Goal: Information Seeking & Learning: Learn about a topic

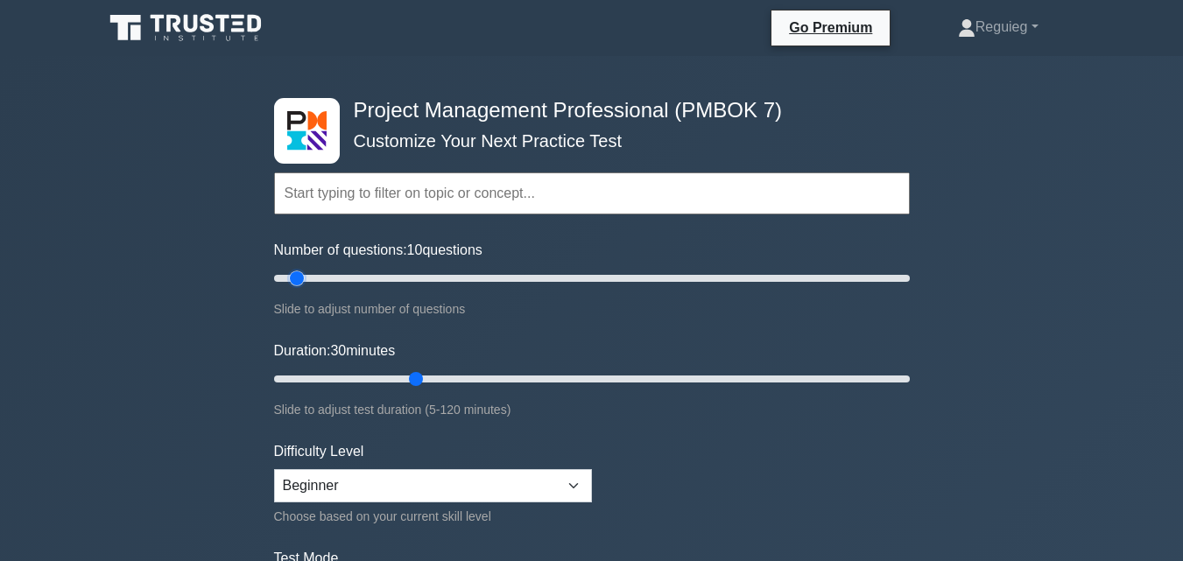
drag, startPoint x: 340, startPoint y: 284, endPoint x: 299, endPoint y: 292, distance: 42.1
type input "10"
click at [299, 289] on input "Number of questions: 10 questions" at bounding box center [592, 278] width 636 height 21
click at [411, 369] on input "Duration: 30 minutes" at bounding box center [592, 379] width 636 height 21
drag, startPoint x: 413, startPoint y: 376, endPoint x: 327, endPoint y: 377, distance: 86.7
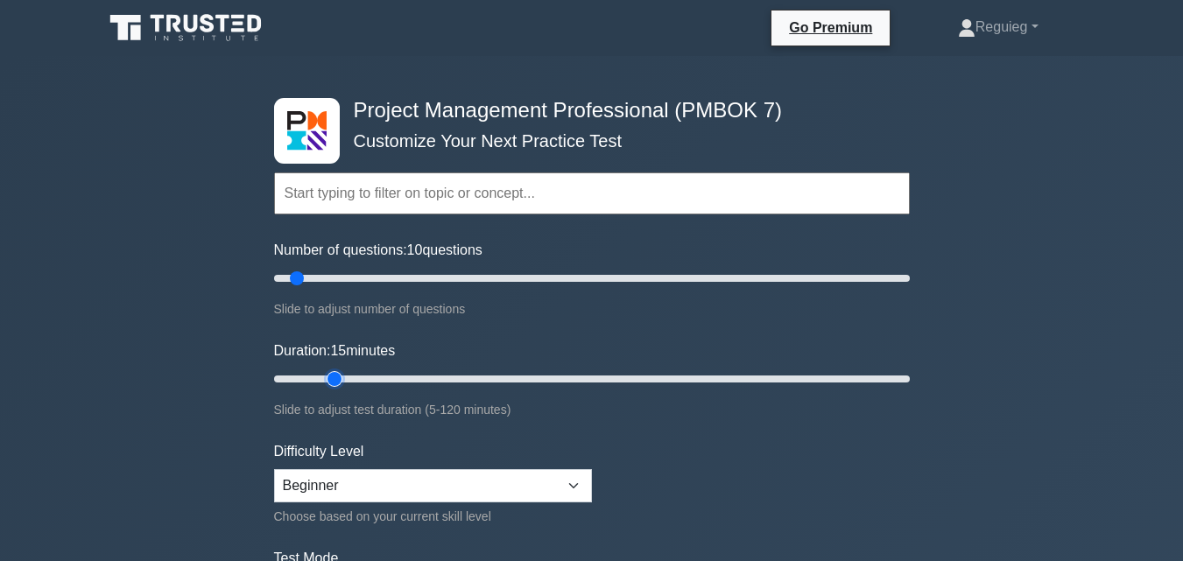
type input "15"
click at [327, 377] on input "Duration: 15 minutes" at bounding box center [592, 379] width 636 height 21
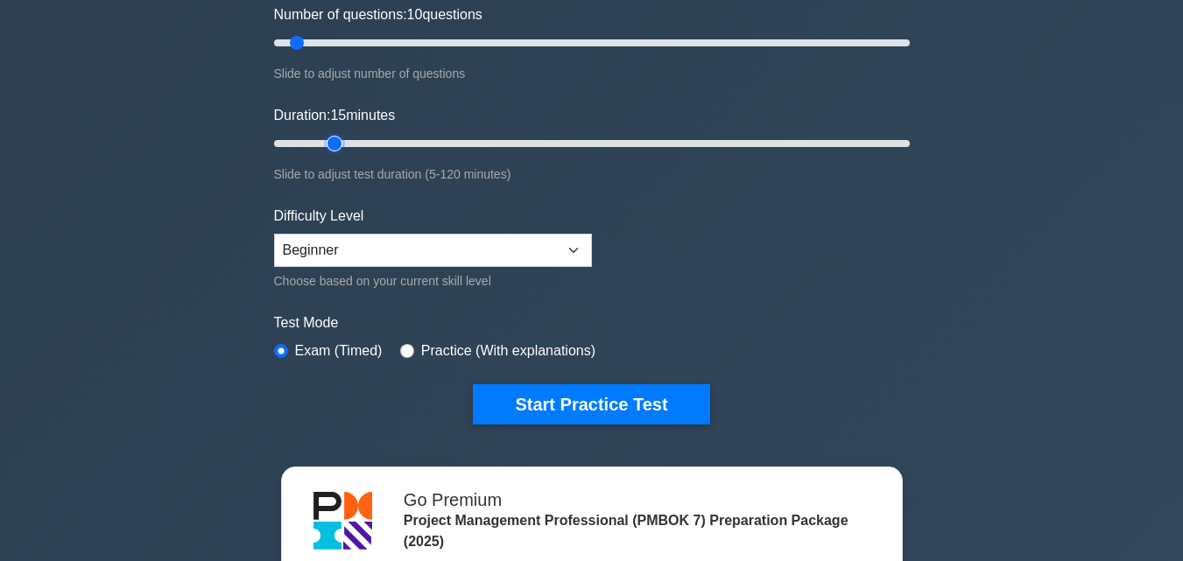
scroll to position [263, 0]
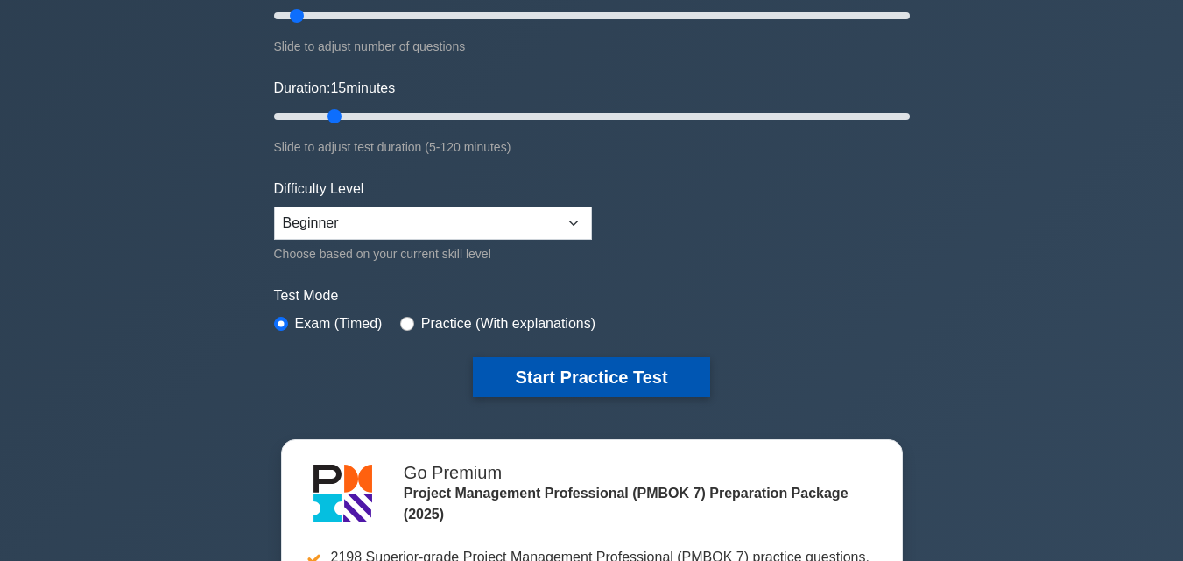
click at [505, 383] on button "Start Practice Test" at bounding box center [591, 377] width 236 height 40
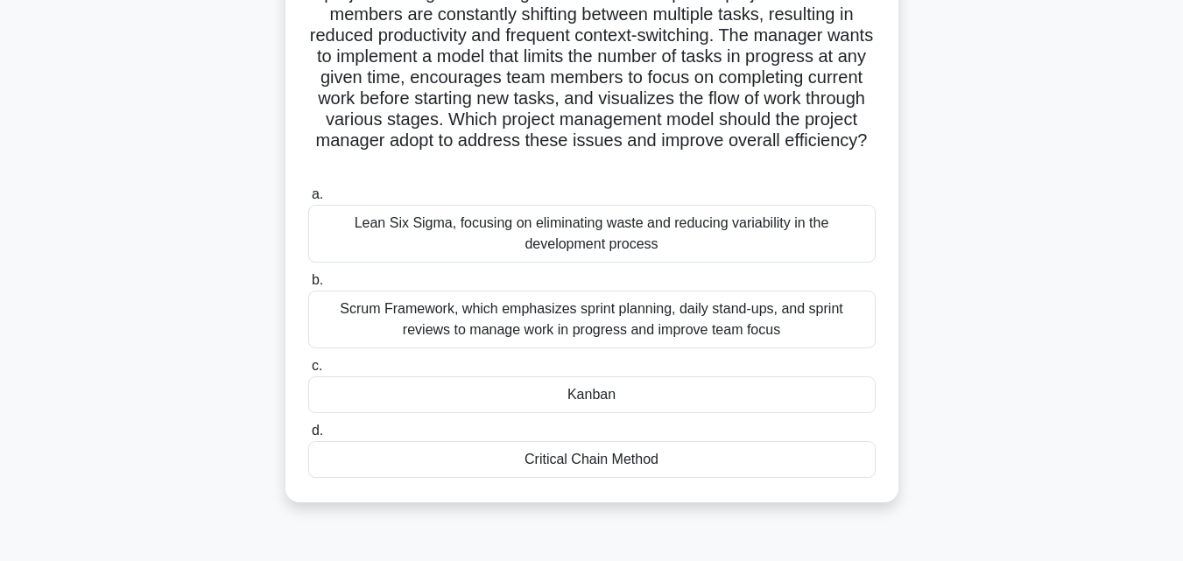
scroll to position [175, 0]
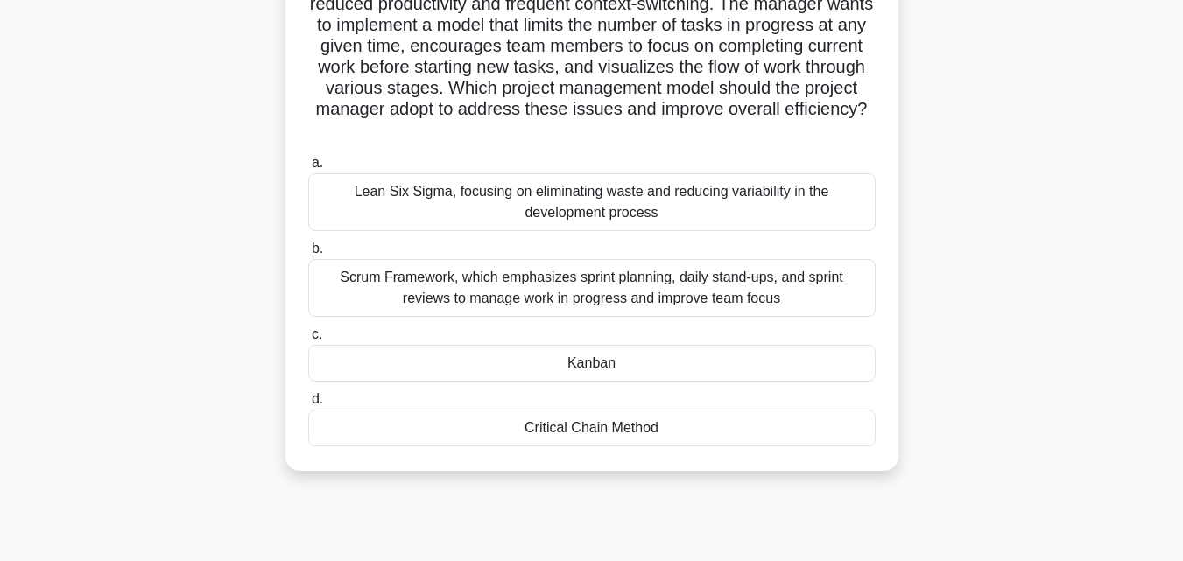
click at [428, 301] on div "Scrum Framework, which emphasizes sprint planning, daily stand-ups, and sprint …" at bounding box center [591, 288] width 567 height 58
click at [308, 255] on input "b. Scrum Framework, which emphasizes sprint planning, daily stand-ups, and spri…" at bounding box center [308, 248] width 0 height 11
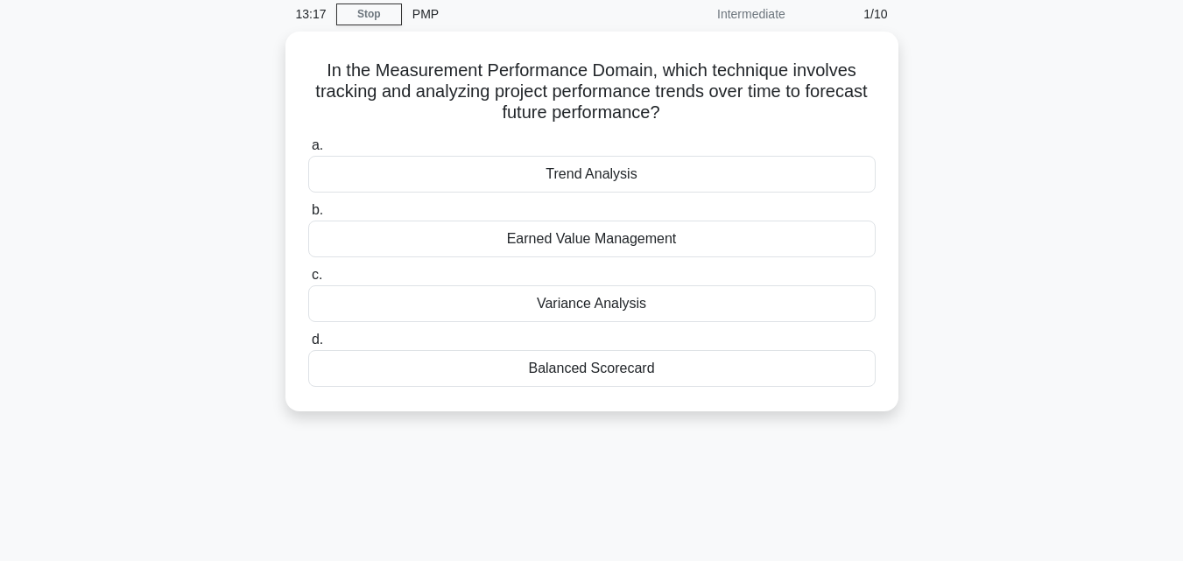
scroll to position [0, 0]
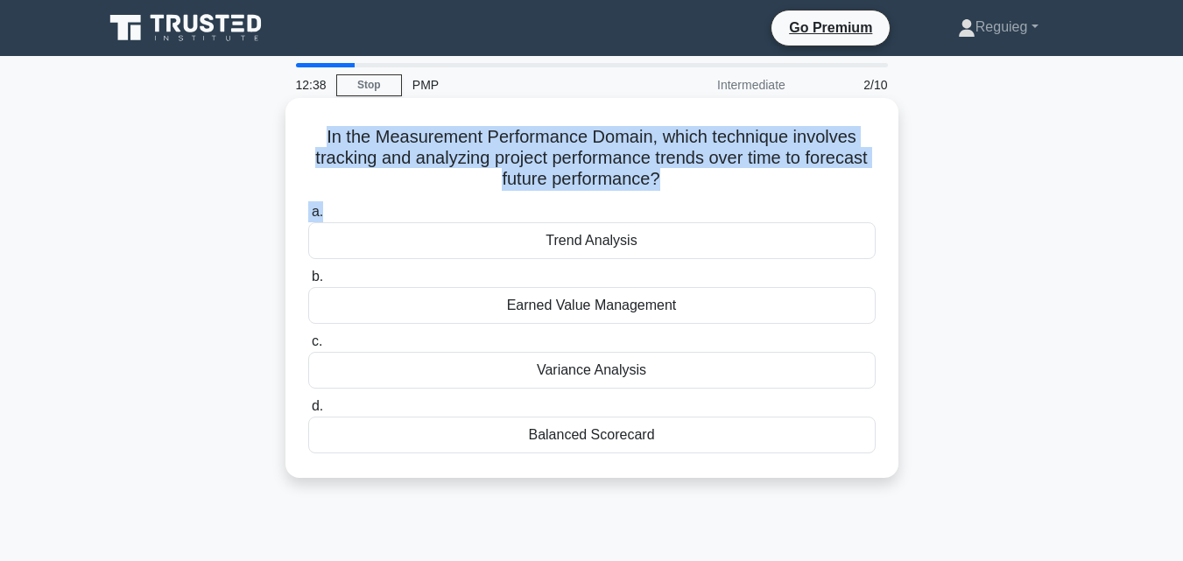
drag, startPoint x: 320, startPoint y: 133, endPoint x: 731, endPoint y: 198, distance: 415.6
click at [731, 198] on div "In the Measurement Performance Domain, which technique involves tracking and an…" at bounding box center [591, 288] width 599 height 366
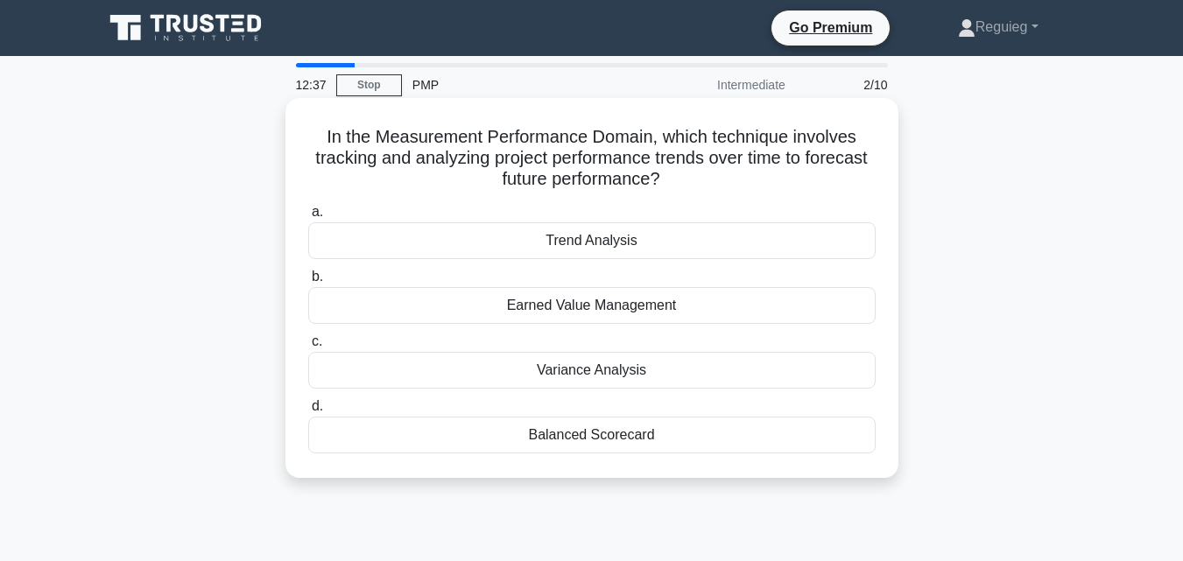
click at [731, 198] on div "In the Measurement Performance Domain, which technique involves tracking and an…" at bounding box center [591, 288] width 599 height 366
drag, startPoint x: 713, startPoint y: 182, endPoint x: 309, endPoint y: 137, distance: 406.9
click at [309, 137] on h5 "In the Measurement Performance Domain, which technique involves tracking and an…" at bounding box center [591, 158] width 571 height 65
copy h5 "In the Measurement Performance Domain, which technique involves tracking and an…"
click at [535, 312] on div "Earned Value Management" at bounding box center [591, 305] width 567 height 37
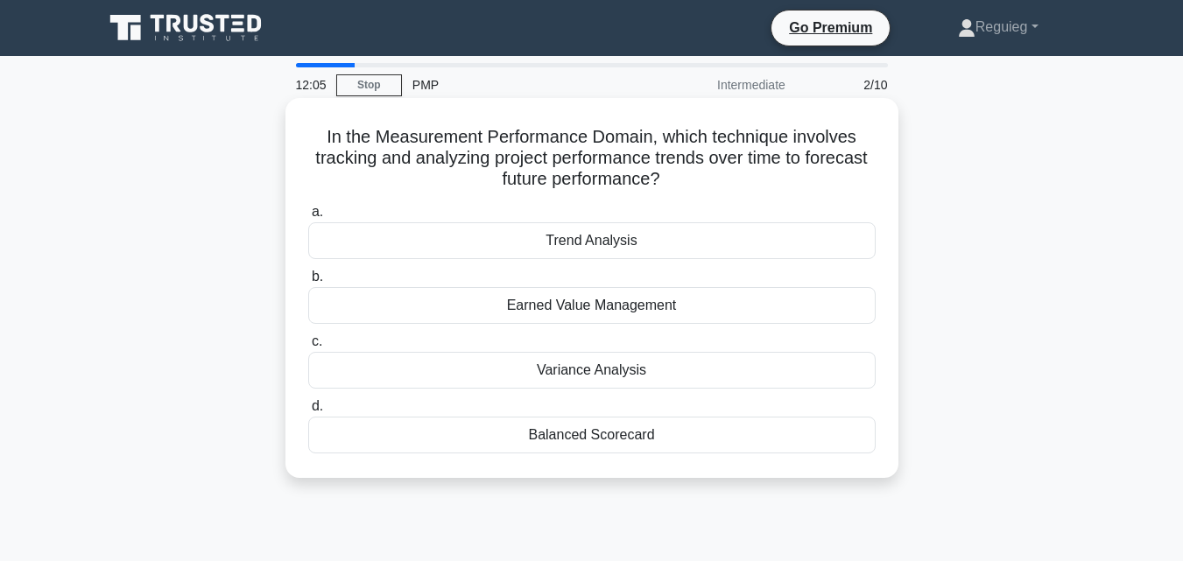
click at [308, 283] on input "b. Earned Value Management" at bounding box center [308, 276] width 0 height 11
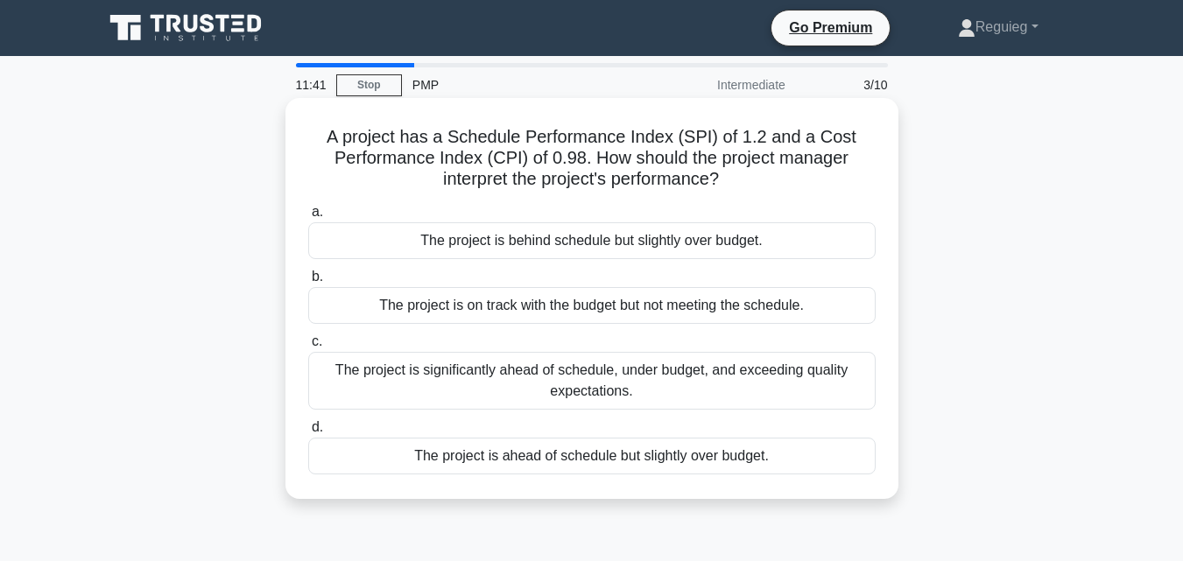
click at [558, 456] on div "The project is ahead of schedule but slightly over budget." at bounding box center [591, 456] width 567 height 37
click at [308, 433] on input "d. The project is ahead of schedule but slightly over budget." at bounding box center [308, 427] width 0 height 11
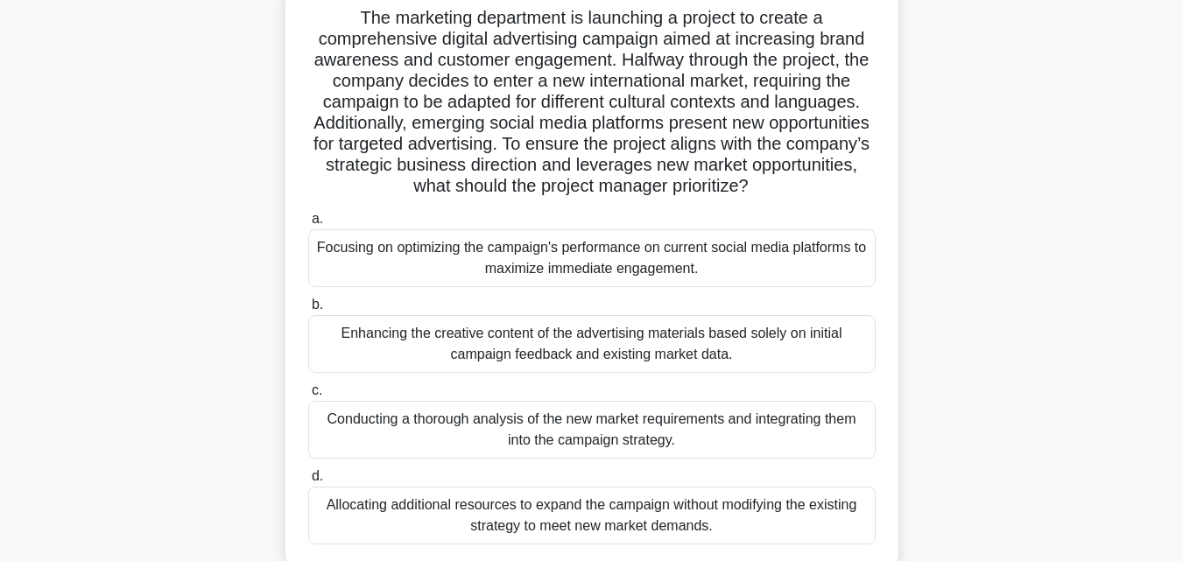
scroll to position [88, 0]
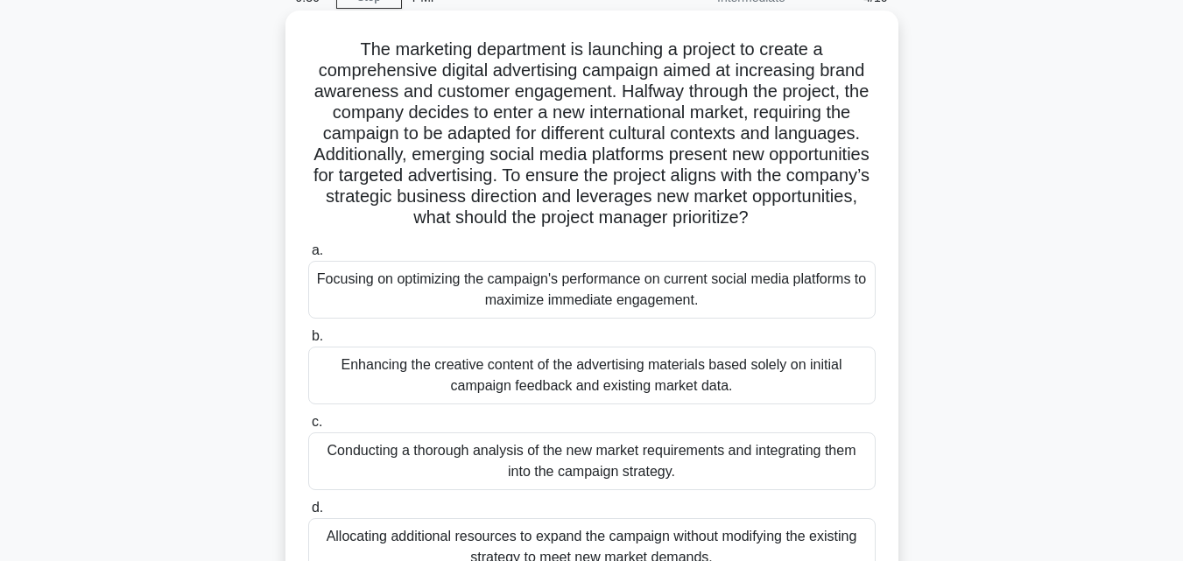
click at [473, 461] on div "Conducting a thorough analysis of the new market requirements and integrating t…" at bounding box center [591, 461] width 567 height 58
click at [308, 428] on input "c. Conducting a thorough analysis of the new market requirements and integratin…" at bounding box center [308, 422] width 0 height 11
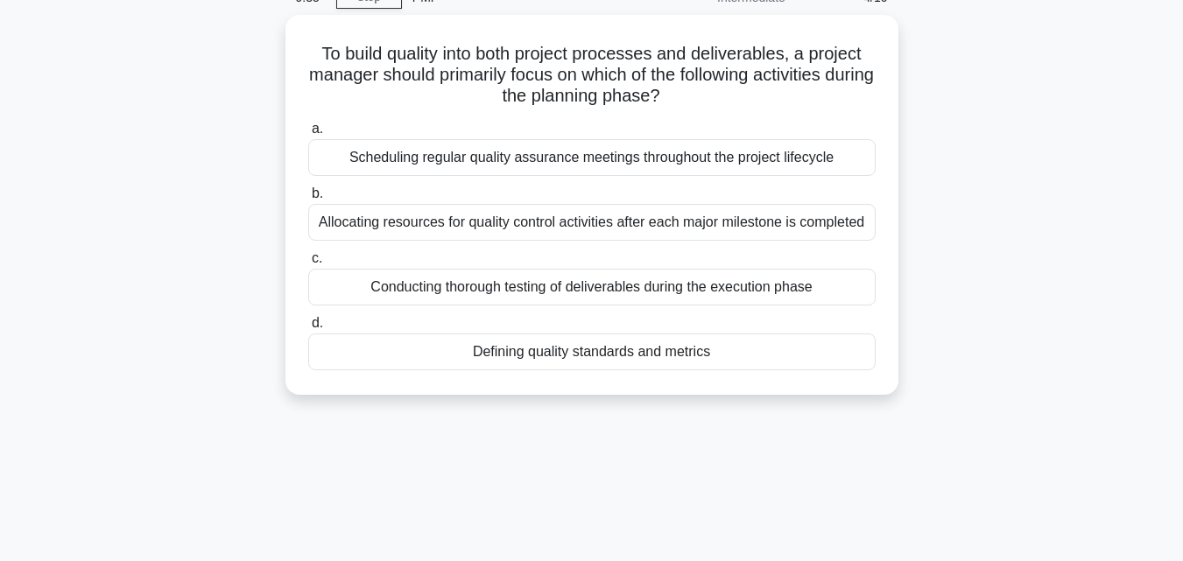
scroll to position [0, 0]
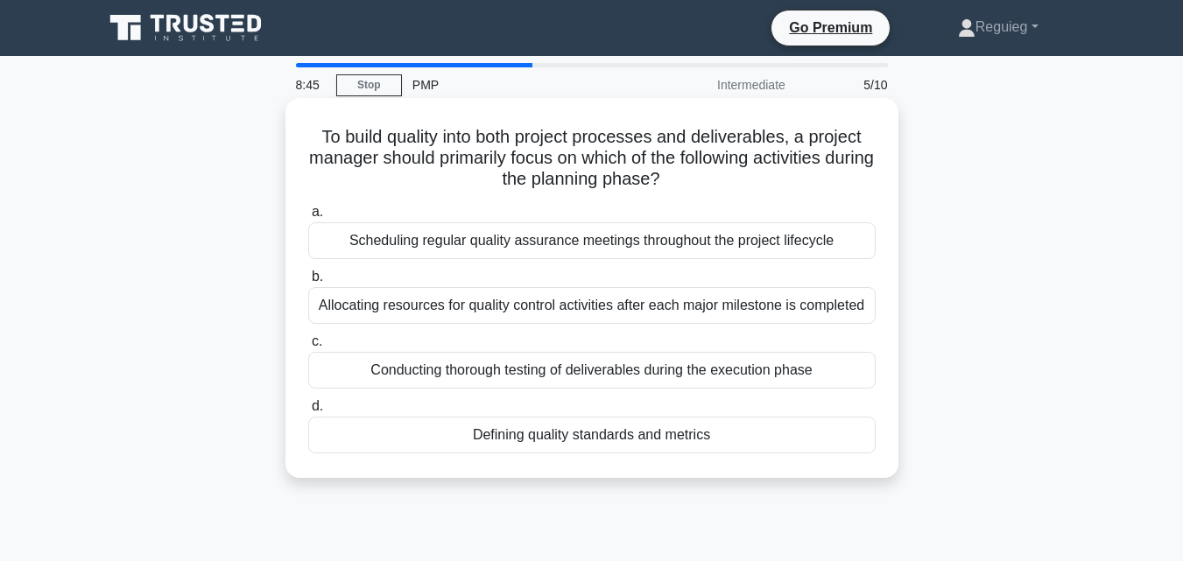
click at [569, 436] on div "Defining quality standards and metrics" at bounding box center [591, 435] width 567 height 37
click at [308, 412] on input "d. Defining quality standards and metrics" at bounding box center [308, 406] width 0 height 11
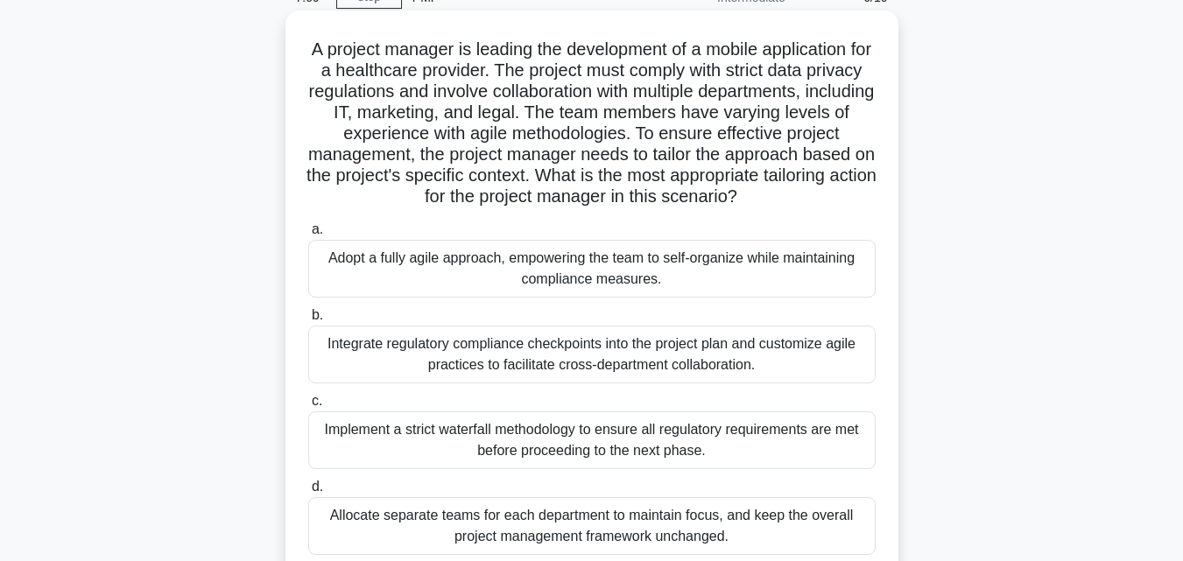
scroll to position [175, 0]
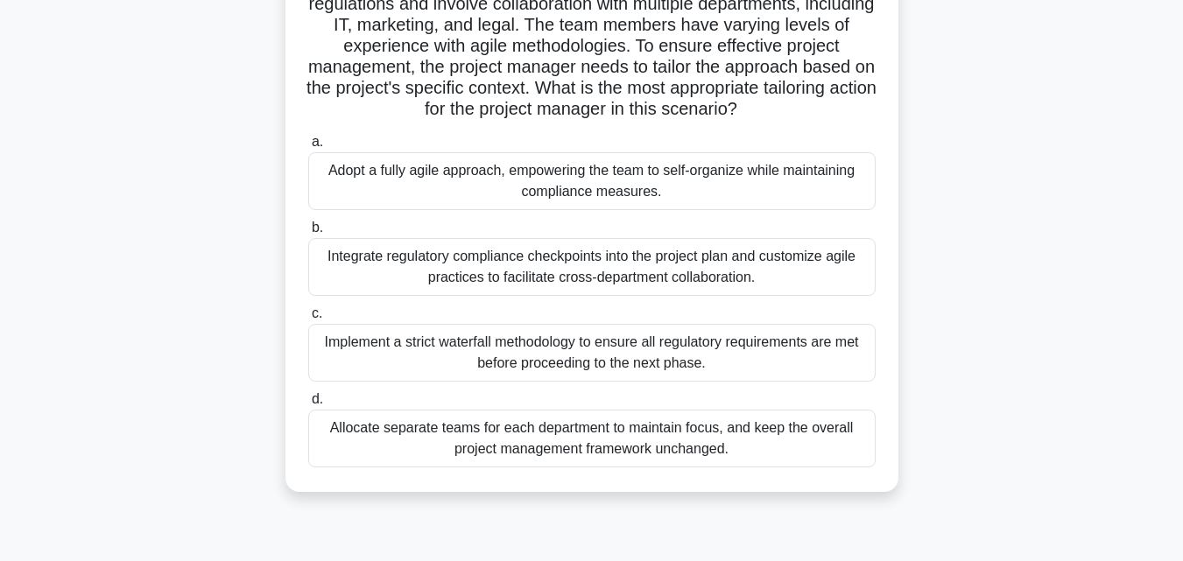
click at [507, 280] on div "Integrate regulatory compliance checkpoints into the project plan and customize…" at bounding box center [591, 267] width 567 height 58
click at [308, 234] on input "b. Integrate regulatory compliance checkpoints into the project plan and custom…" at bounding box center [308, 227] width 0 height 11
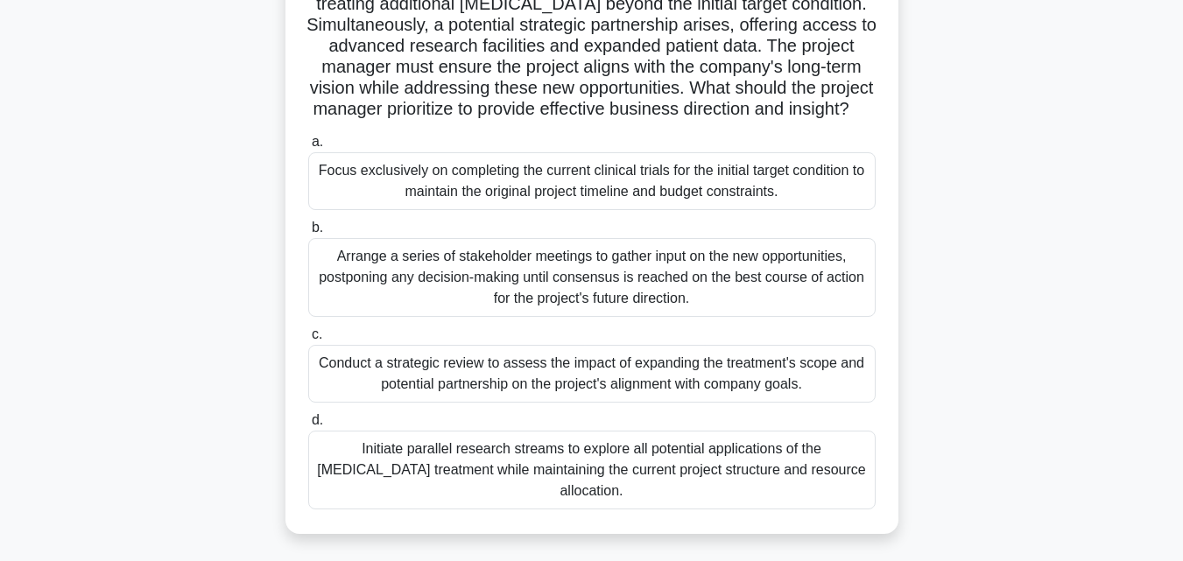
scroll to position [263, 0]
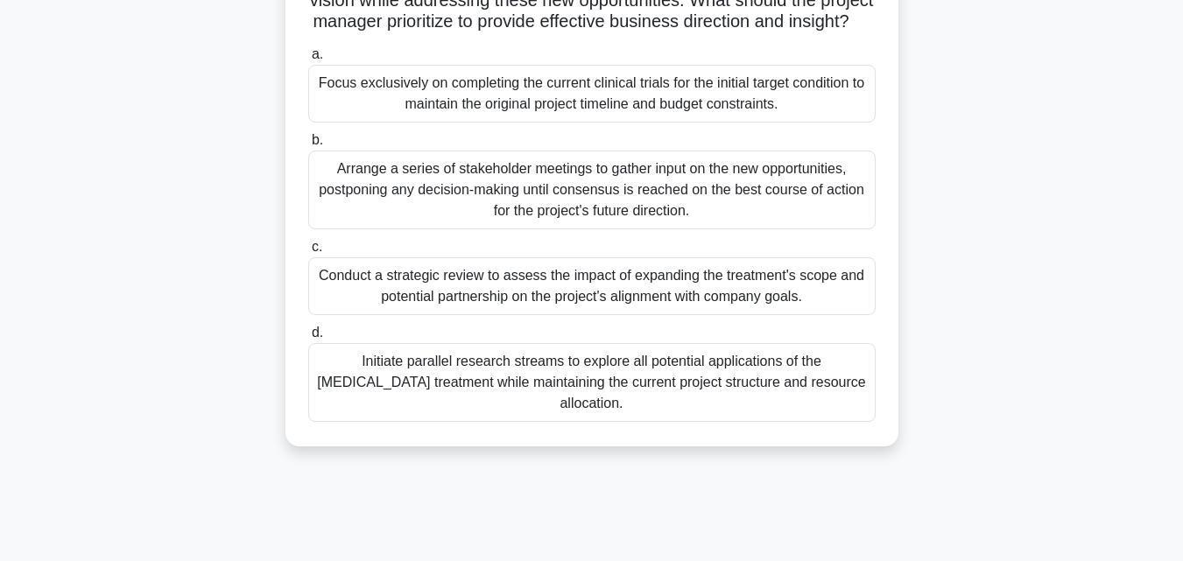
click at [472, 314] on div "Conduct a strategic review to assess the impact of expanding the treatment's sc…" at bounding box center [591, 286] width 567 height 58
click at [308, 253] on input "c. Conduct a strategic review to assess the impact of expanding the treatment's…" at bounding box center [308, 247] width 0 height 11
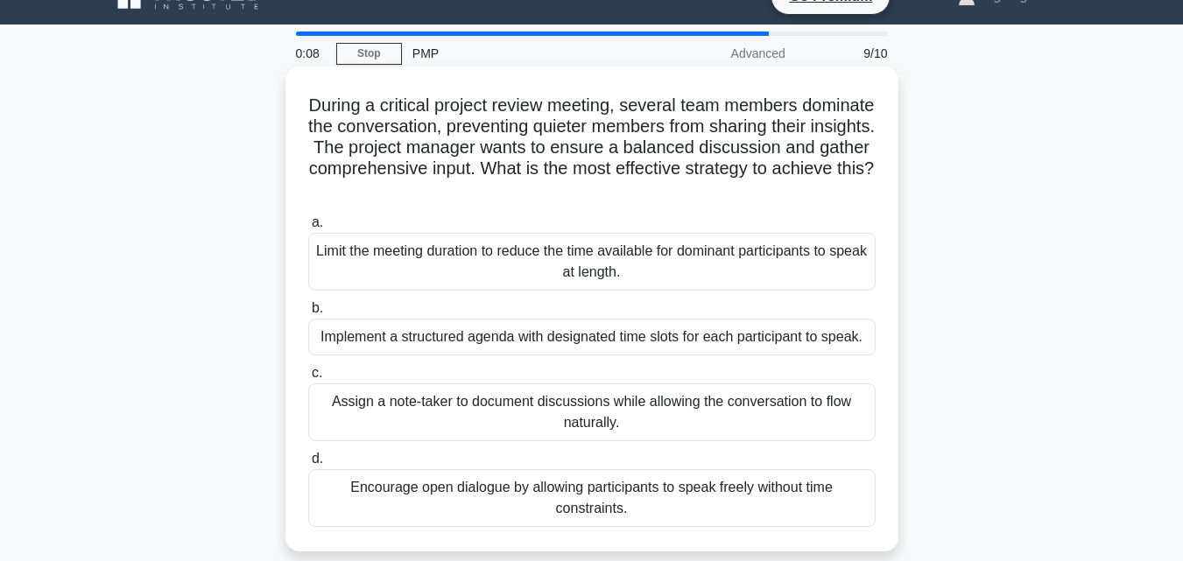
scroll to position [0, 0]
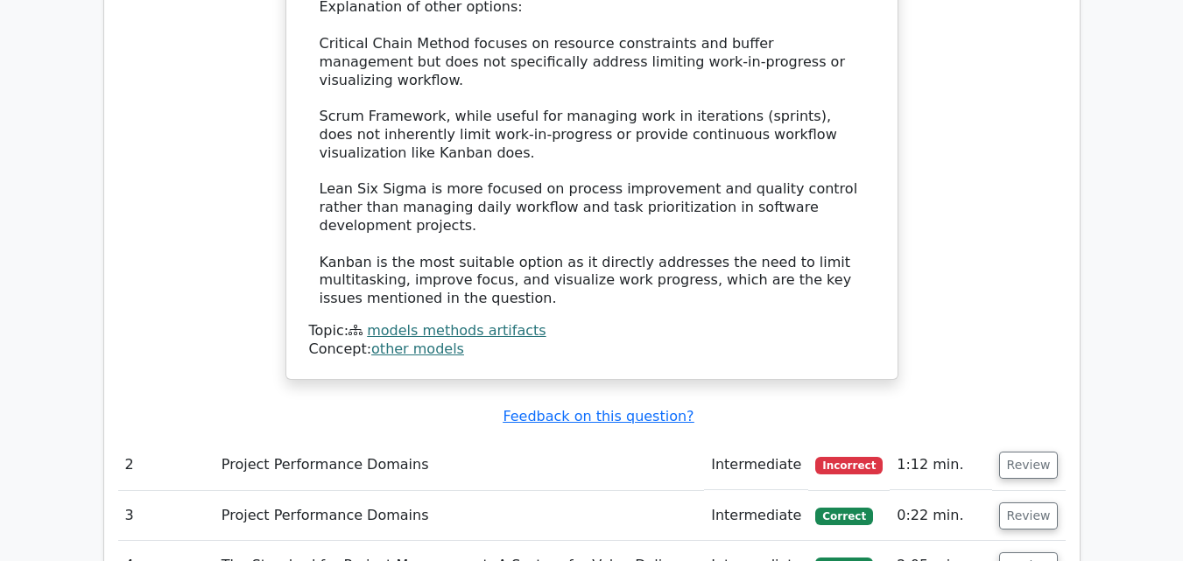
scroll to position [2291, 0]
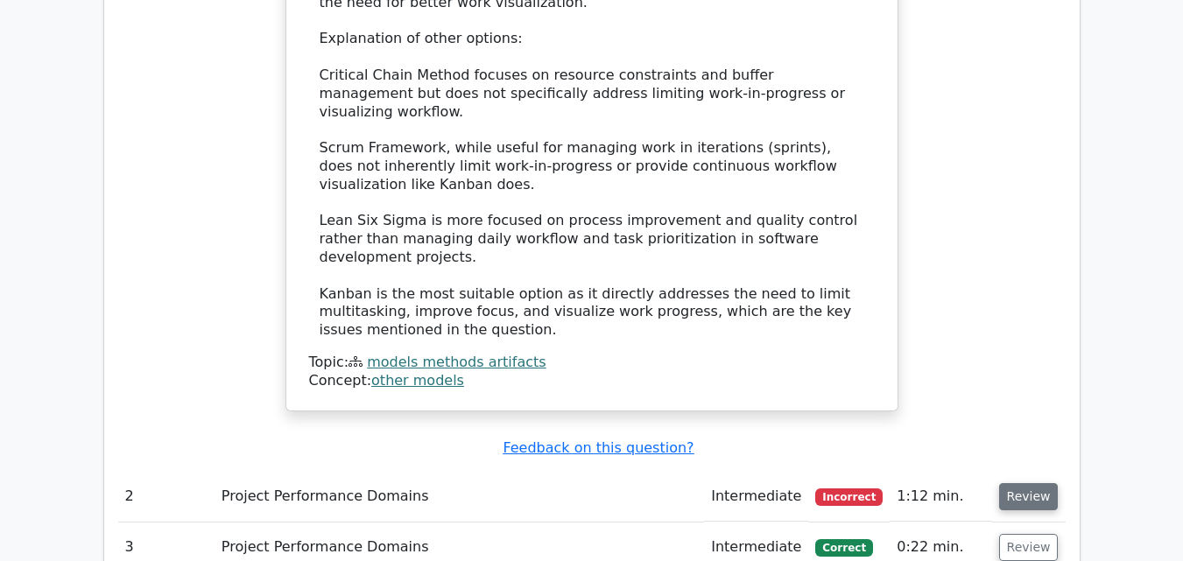
click at [1024, 483] on button "Review" at bounding box center [1029, 496] width 60 height 27
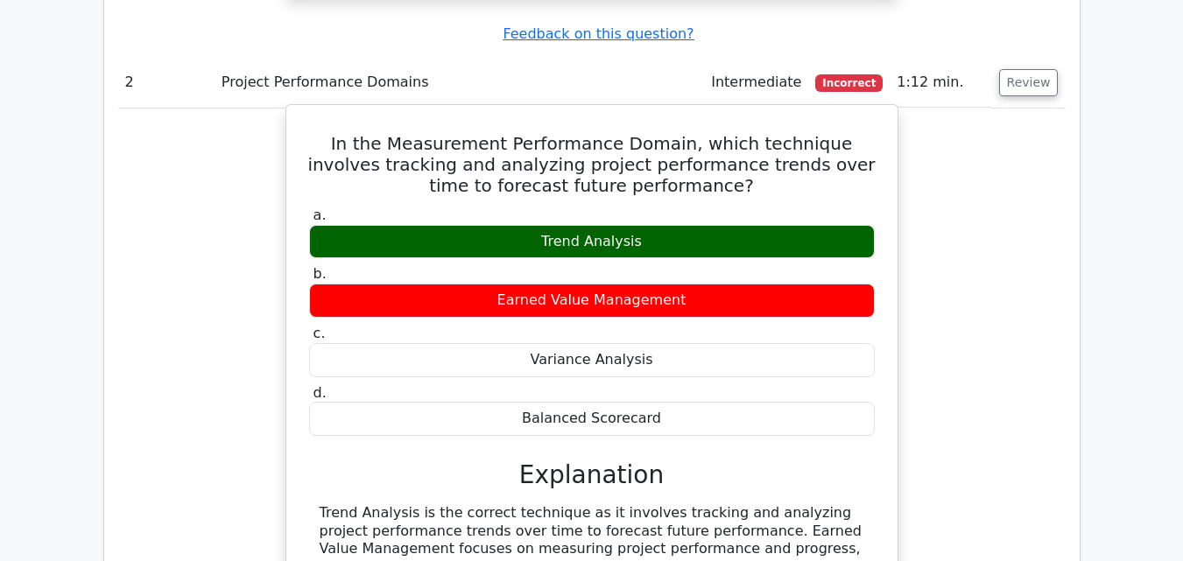
scroll to position [2729, 0]
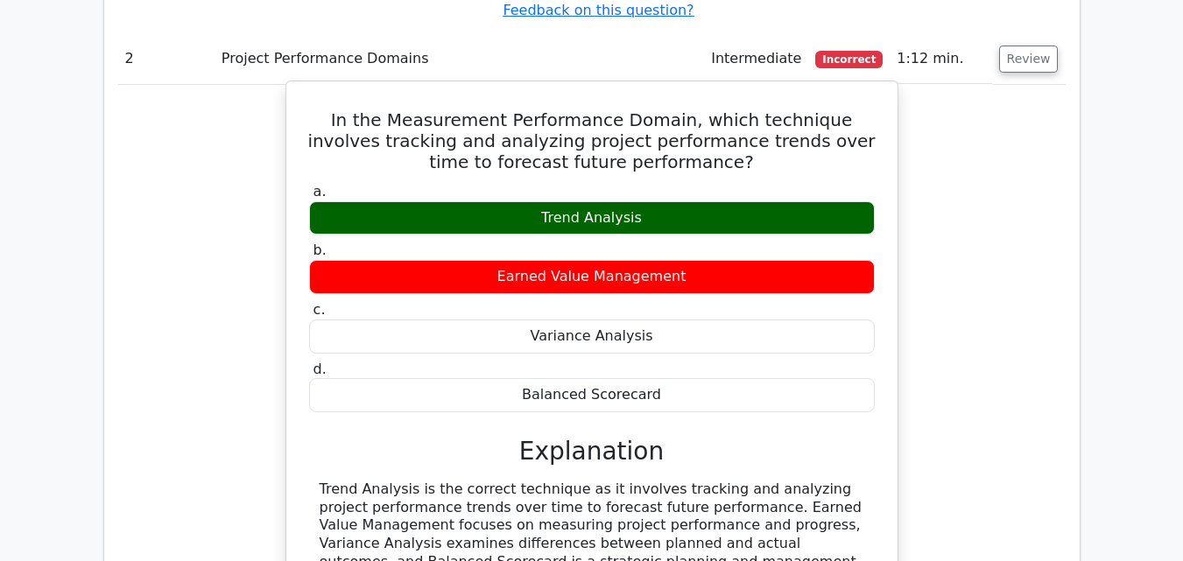
click at [325, 481] on div "Trend Analysis is the correct technique as it involves tracking and analyzing p…" at bounding box center [592, 535] width 544 height 109
drag, startPoint x: 325, startPoint y: 310, endPoint x: 682, endPoint y: 392, distance: 366.5
click at [682, 481] on div "Trend Analysis is the correct technique as it involves tracking and analyzing p…" at bounding box center [592, 535] width 544 height 109
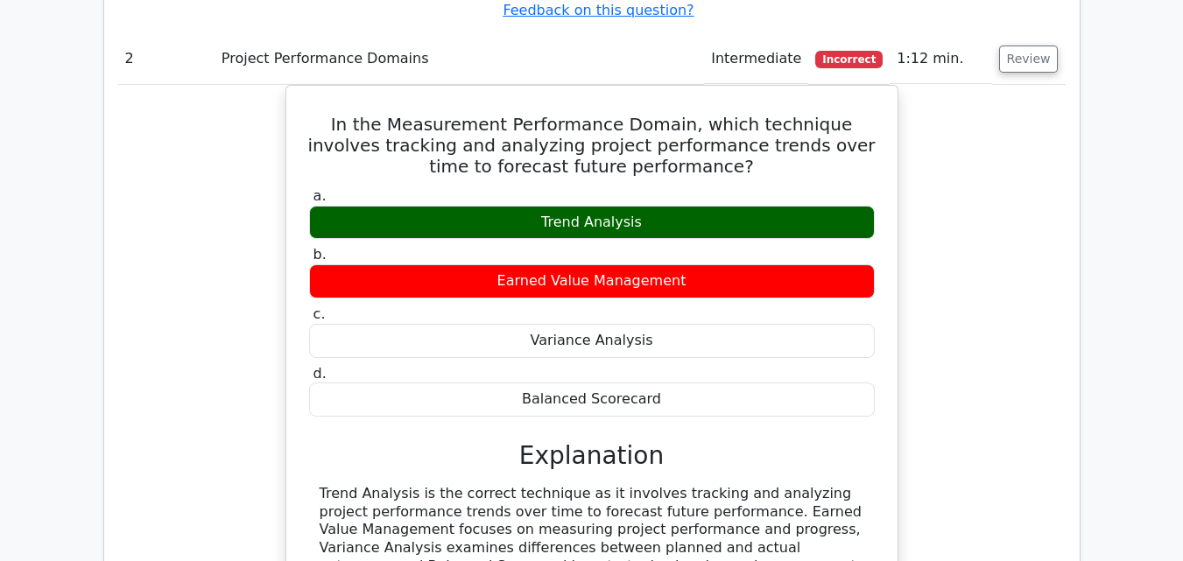
copy div "Trend Analysis is the correct technique as it involves tracking and analyzing p…"
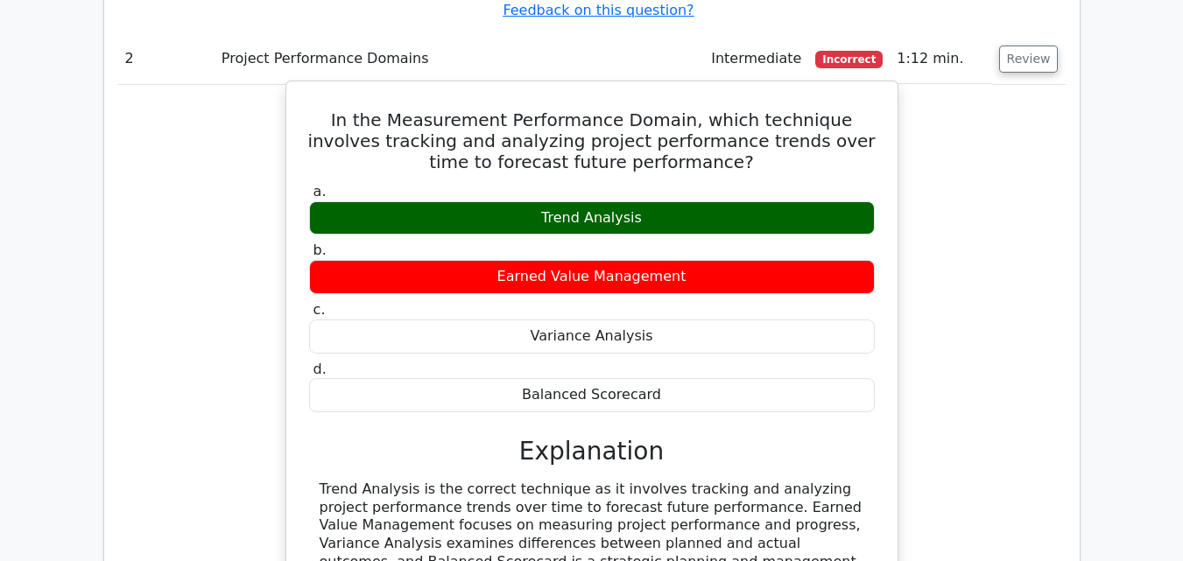
click at [683, 481] on div "Trend Analysis is the correct technique as it involves tracking and analyzing p…" at bounding box center [592, 535] width 544 height 109
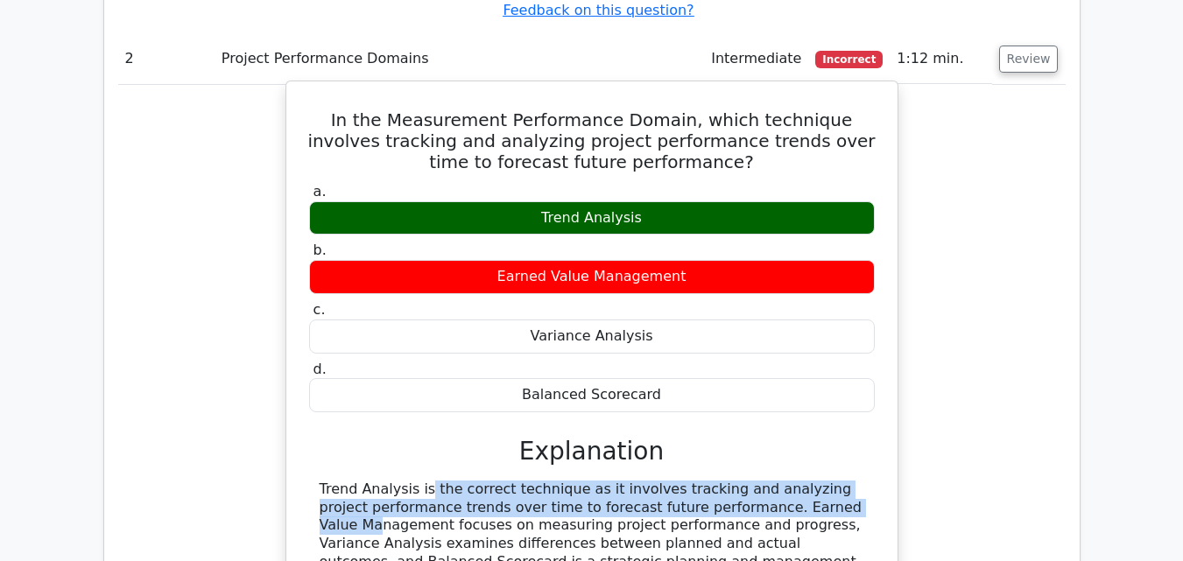
drag, startPoint x: 695, startPoint y: 335, endPoint x: 313, endPoint y: 319, distance: 382.9
click at [313, 481] on div "Trend Analysis is the correct technique as it involves tracking and analyzing p…" at bounding box center [592, 535] width 566 height 109
copy div "Trend Analysis is the correct technique as it involves tracking and analyzing p…"
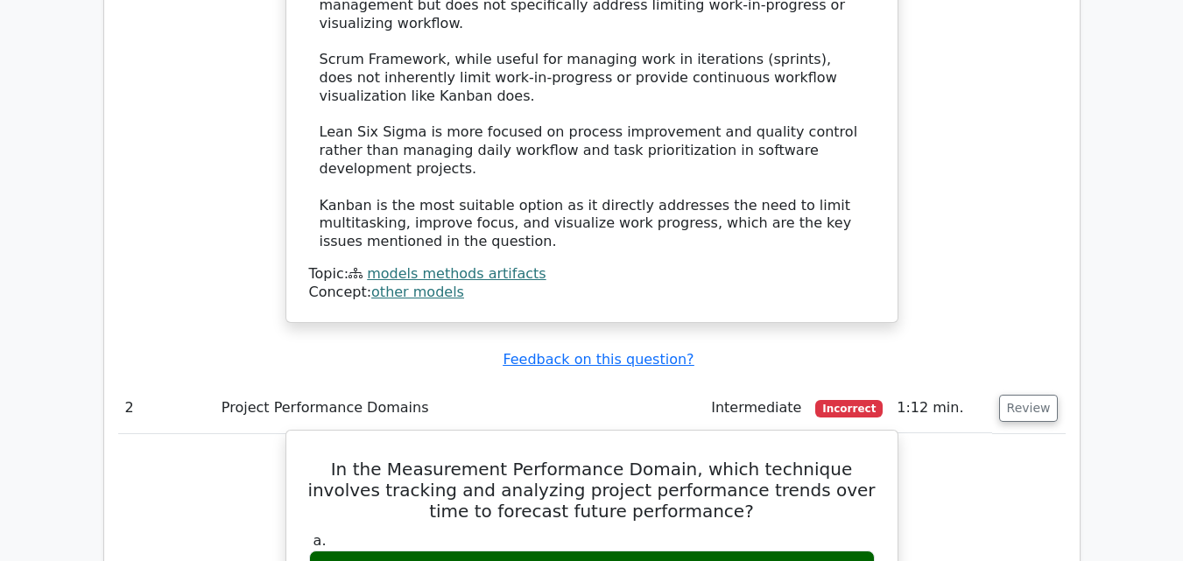
scroll to position [2378, 0]
